Goal: Check status: Check status

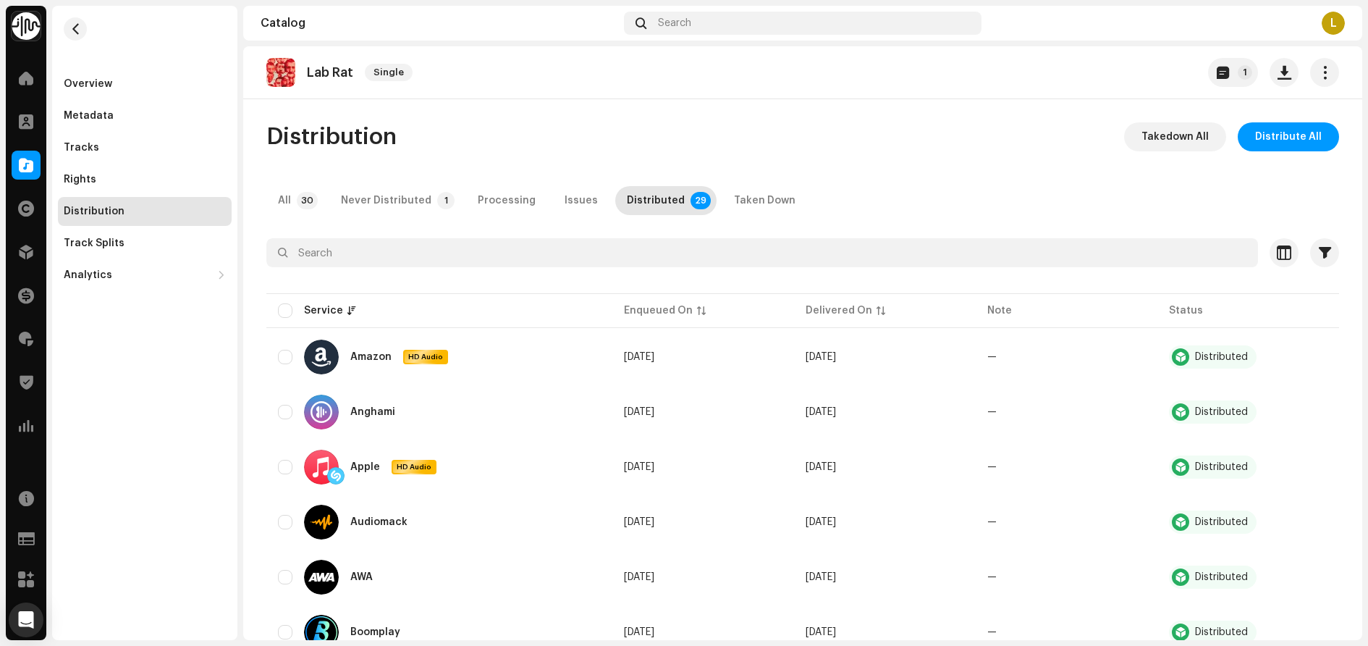
scroll to position [22, 0]
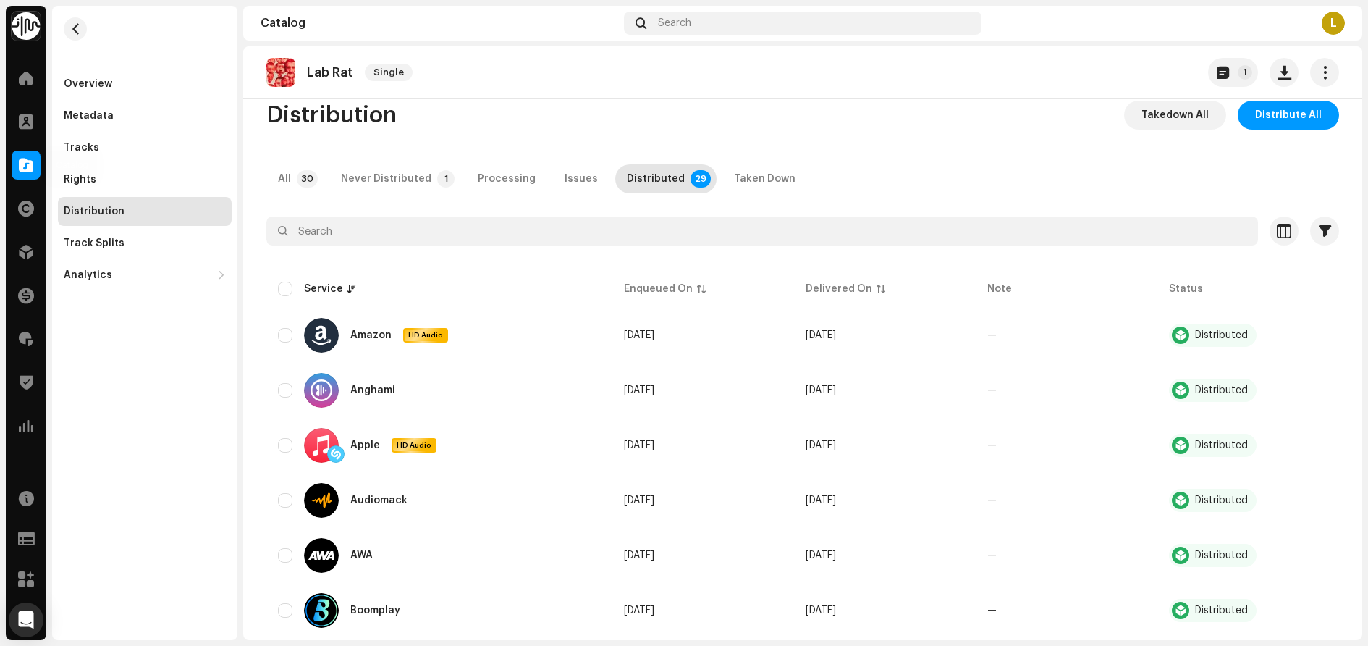
click at [33, 169] on span at bounding box center [26, 165] width 14 height 12
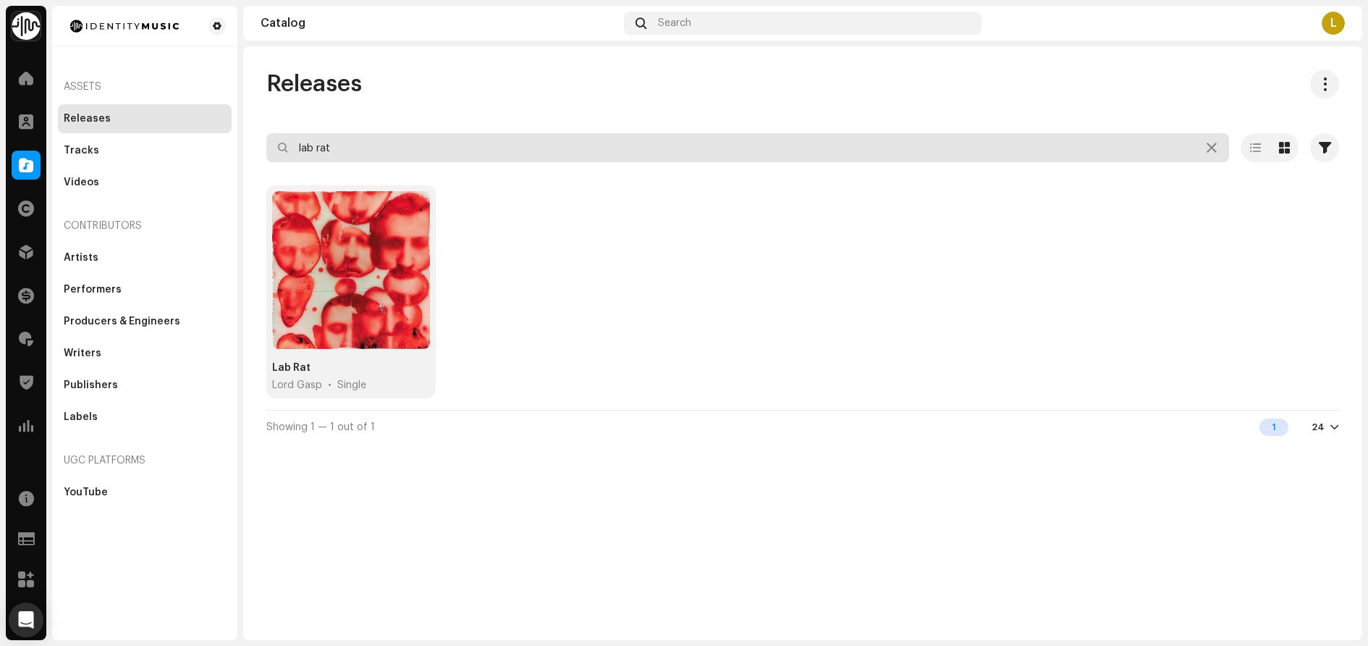
click at [405, 150] on input "lab rat" at bounding box center [747, 147] width 963 height 29
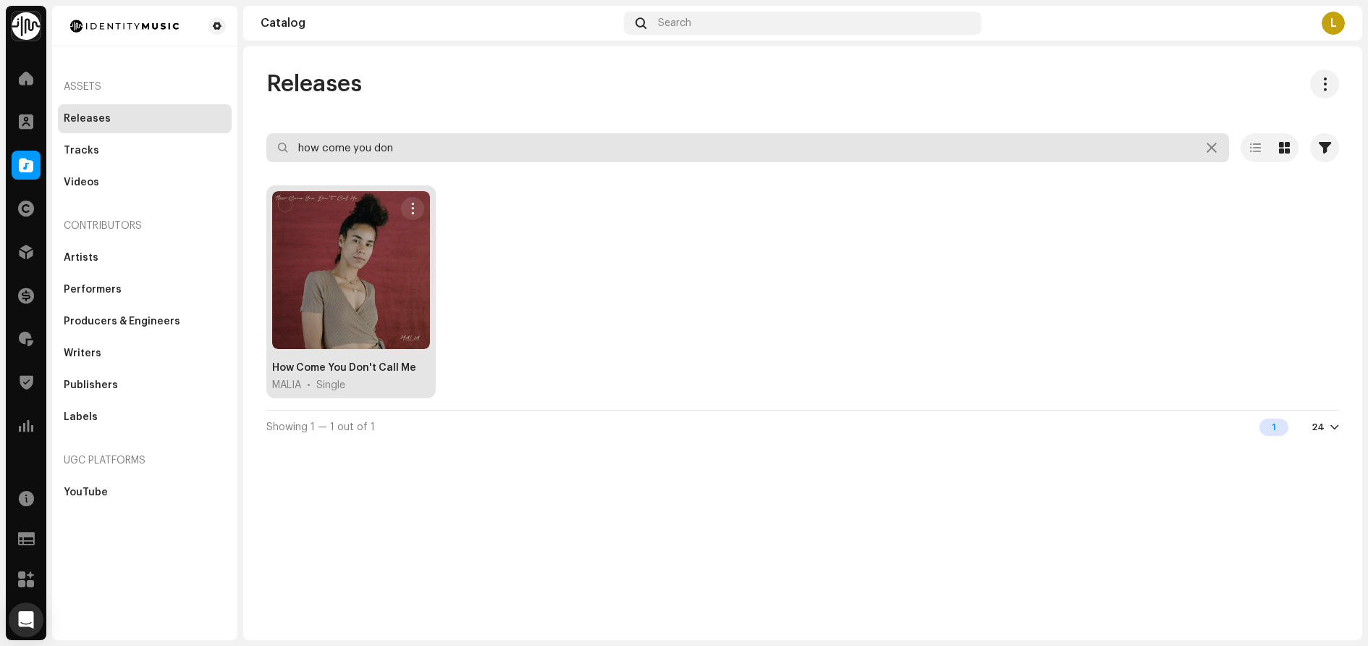
type input "how come you don"
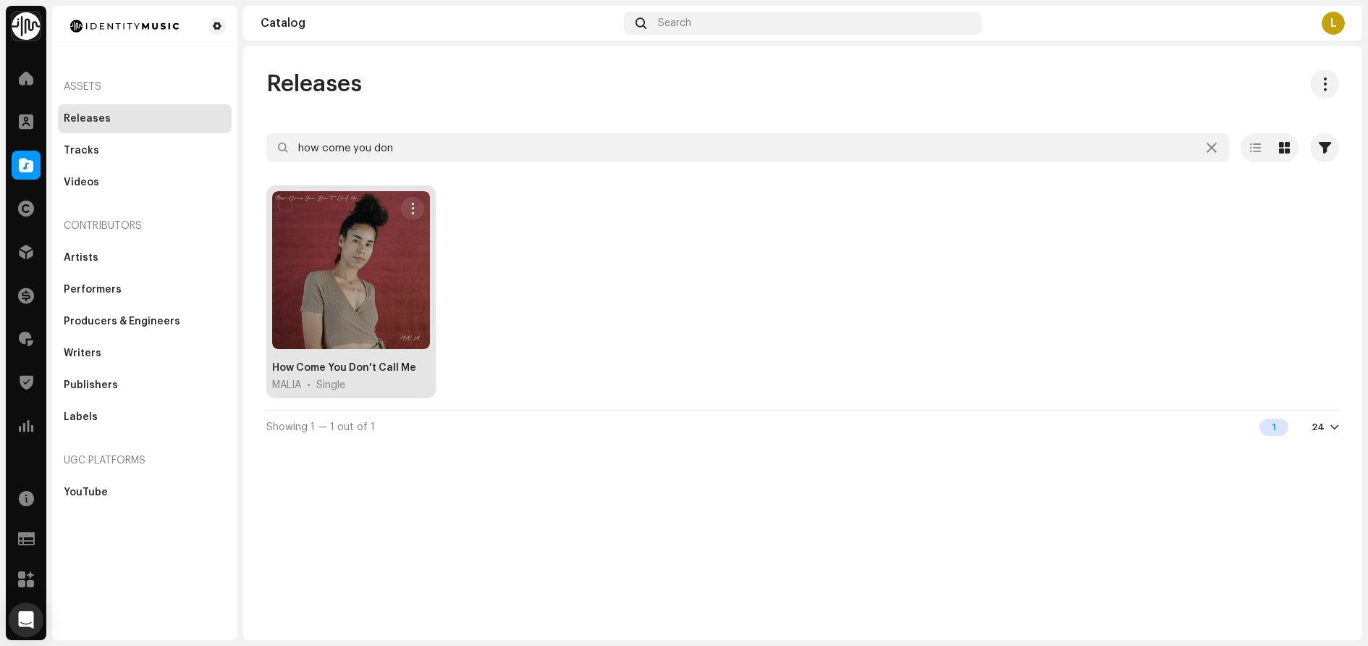
click at [323, 368] on div "How Come You Don't Call Me" at bounding box center [344, 368] width 144 height 14
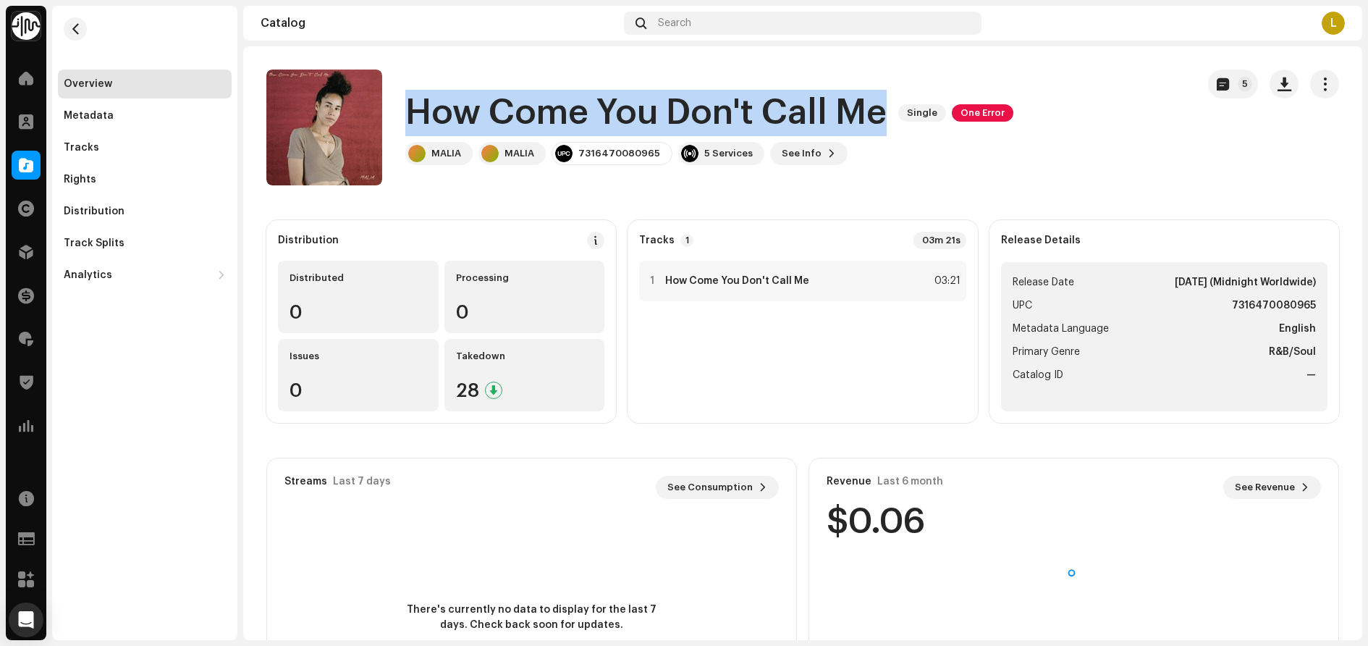
drag, startPoint x: 405, startPoint y: 115, endPoint x: 877, endPoint y: 117, distance: 472.0
click at [877, 117] on div "How Come You Don't Call Me Single One Error [PERSON_NAME] 7316470080965 5 Servi…" at bounding box center [725, 128] width 919 height 116
click at [782, 145] on span "See Info" at bounding box center [802, 153] width 40 height 29
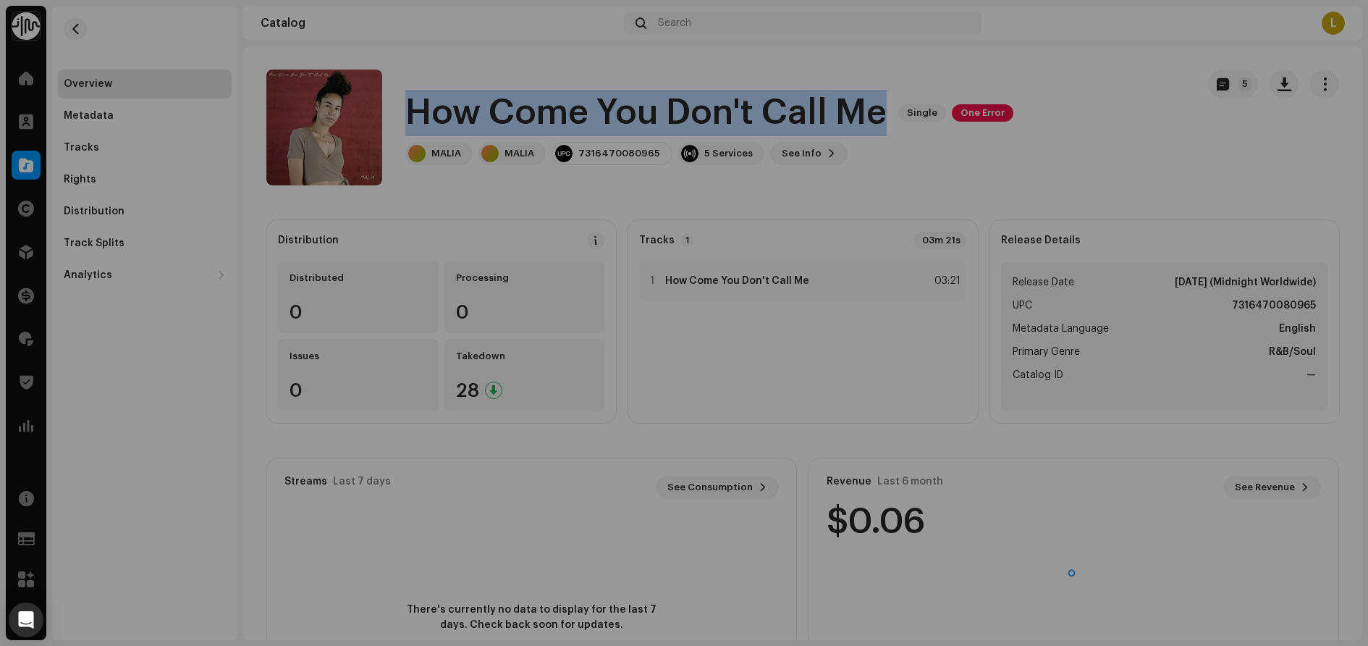
click at [995, 161] on div "How Come You Don't Call Me 954548 Metadata Distribution Metadata Language Engli…" at bounding box center [684, 323] width 1368 height 646
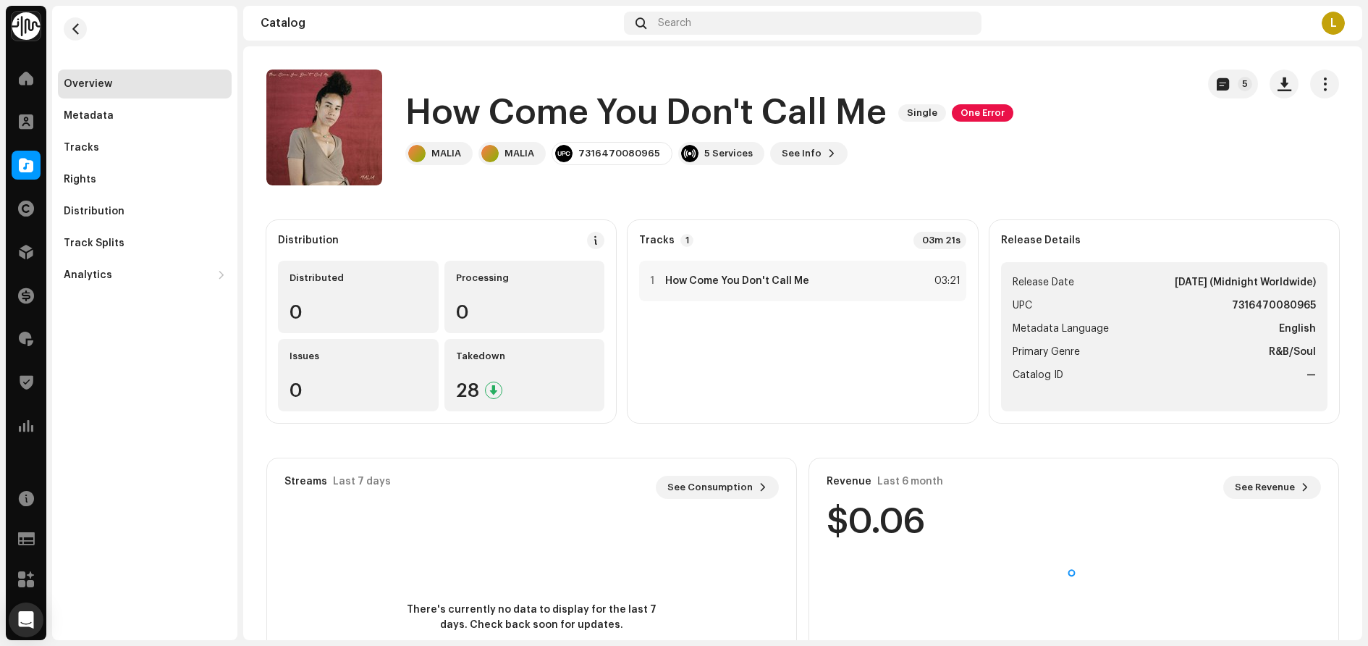
click at [105, 366] on div "Overview Metadata Tracks Rights Distribution Track Splits Analytics Consumption…" at bounding box center [144, 323] width 185 height 634
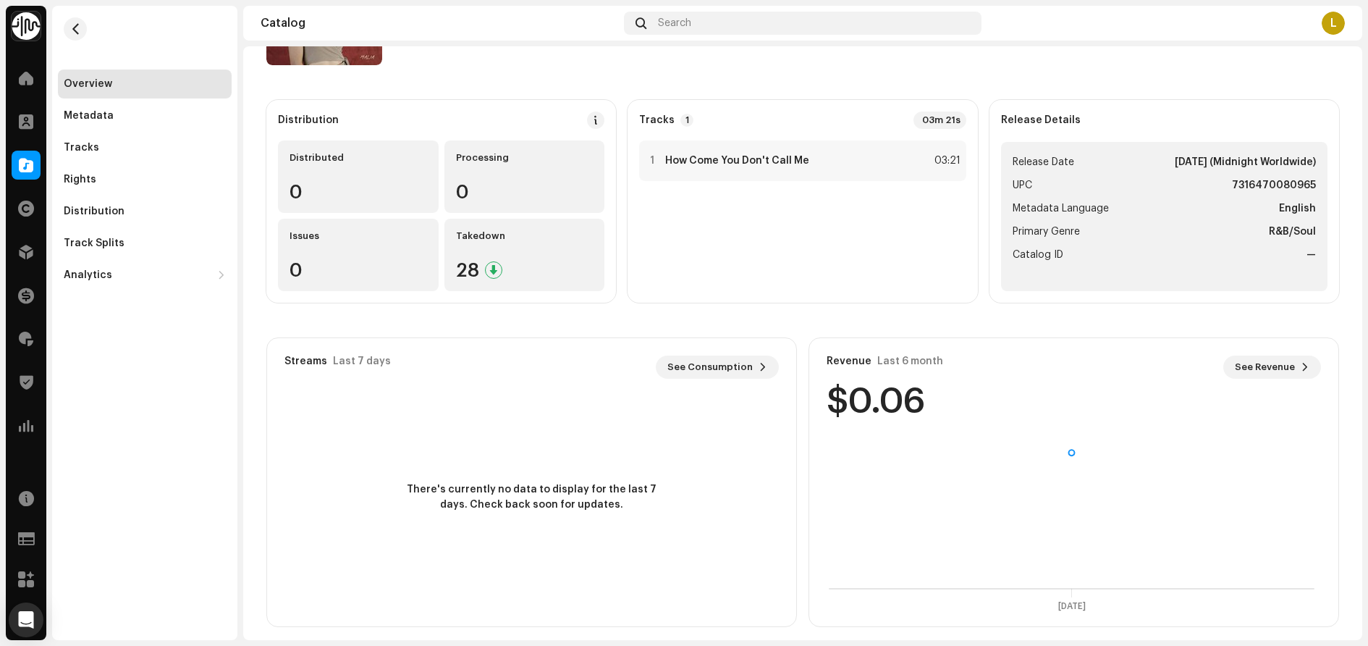
scroll to position [130, 0]
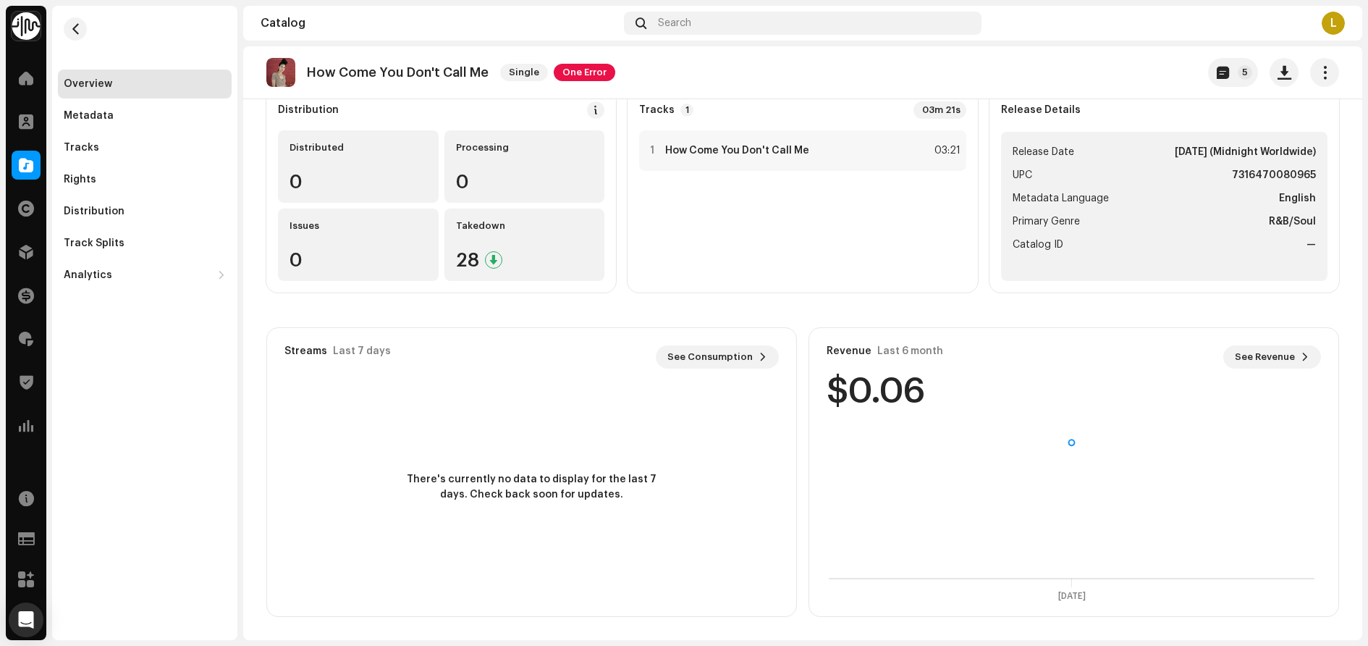
click at [795, 311] on div "Distribution Distributed 0 Processing 0 Issues 0 Takedown 28 Tracks 1 03m 21s 1…" at bounding box center [802, 353] width 1073 height 527
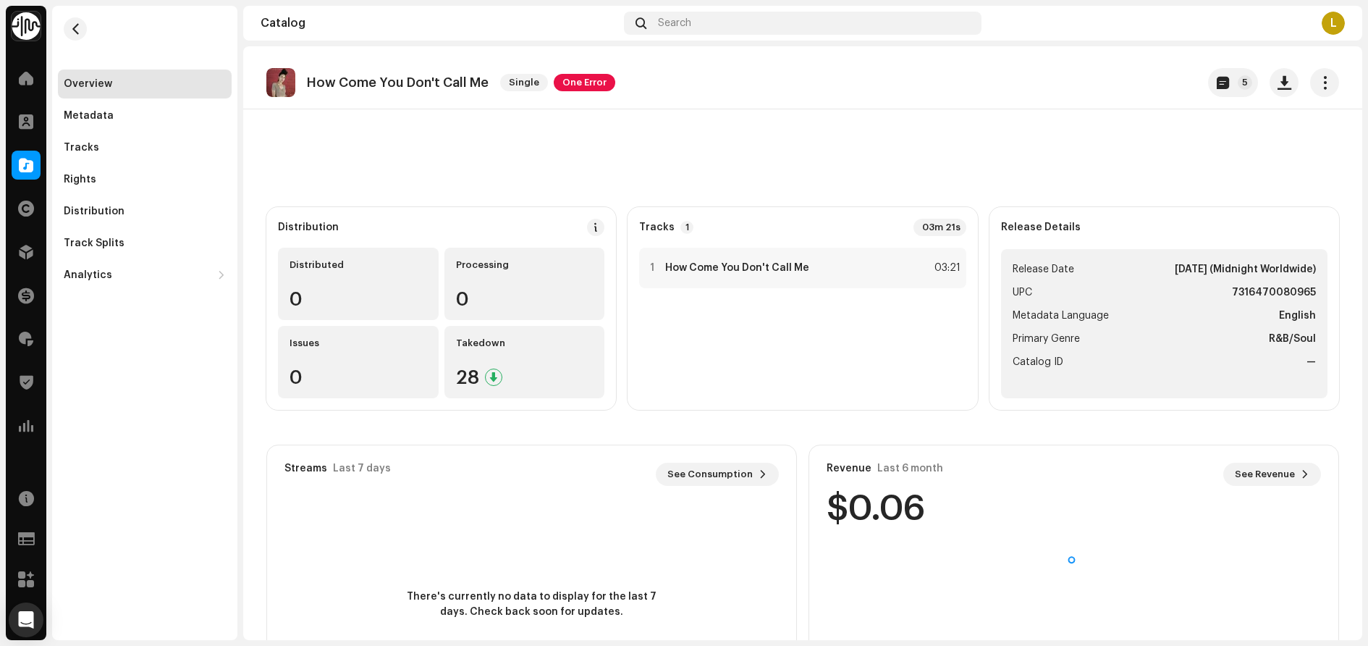
scroll to position [0, 0]
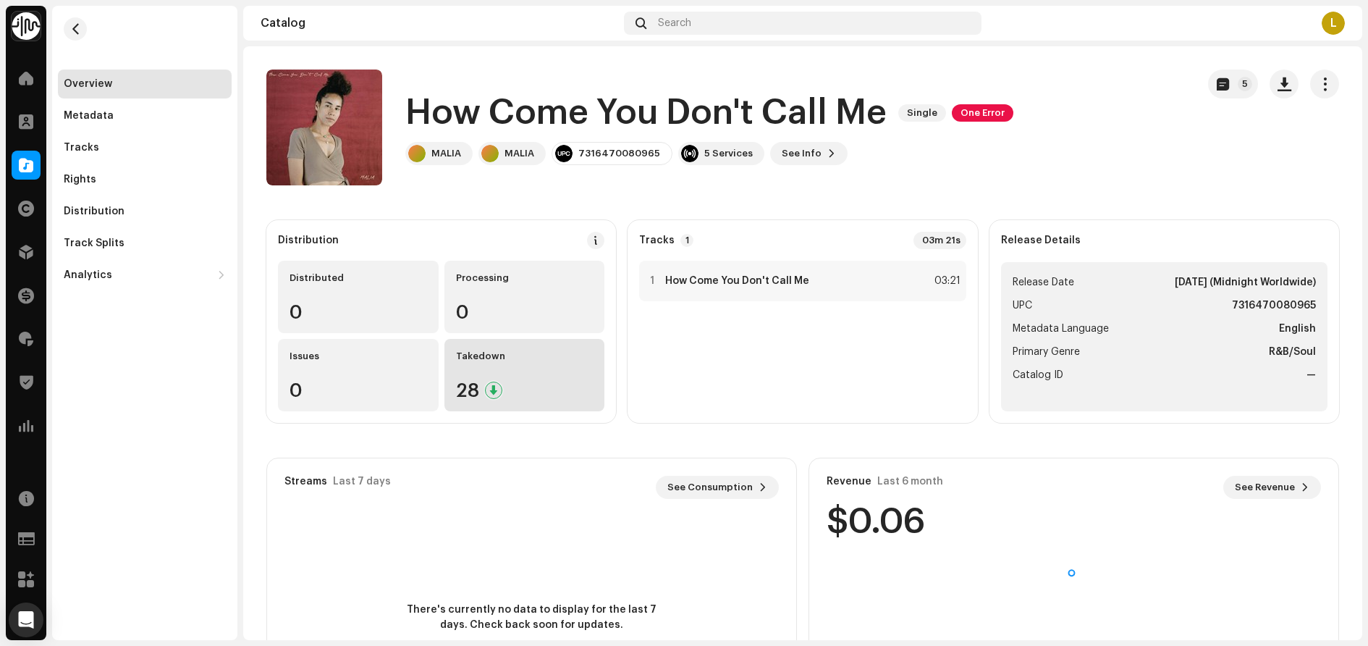
click at [518, 378] on div "Takedown 28" at bounding box center [525, 375] width 161 height 72
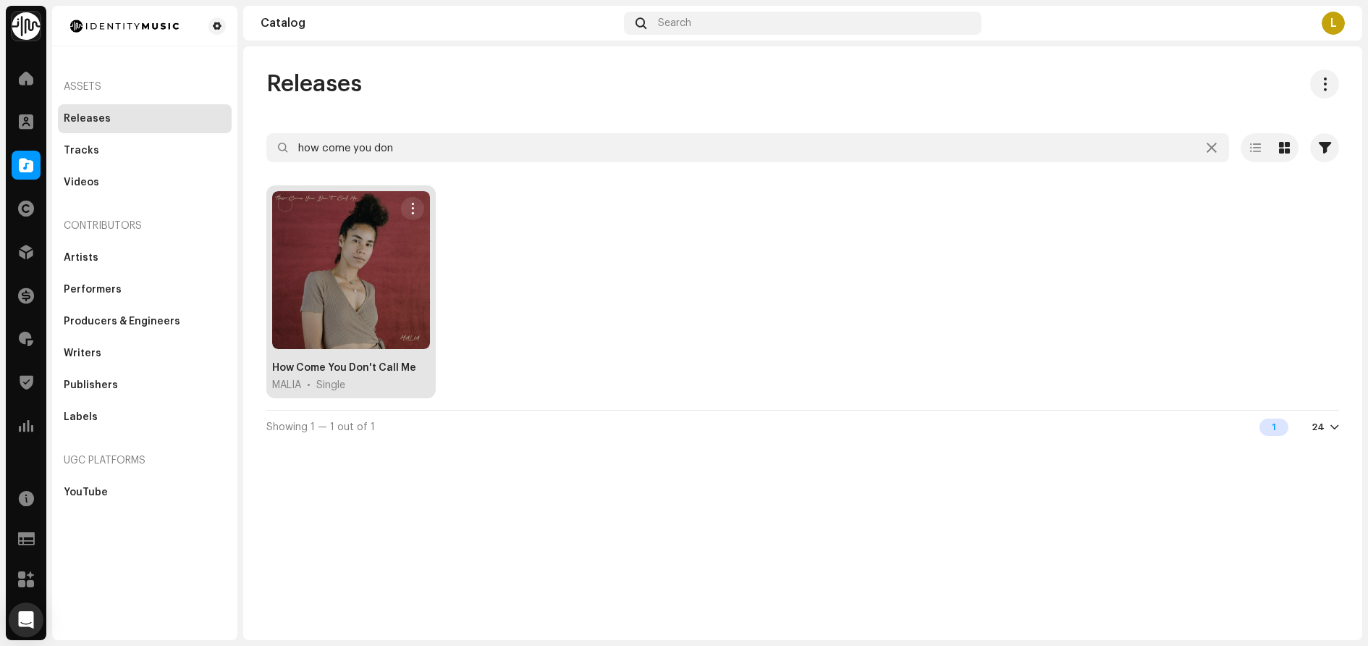
click at [326, 368] on div "How Come You Don't Call Me" at bounding box center [344, 368] width 144 height 14
